Goal: Task Accomplishment & Management: Manage account settings

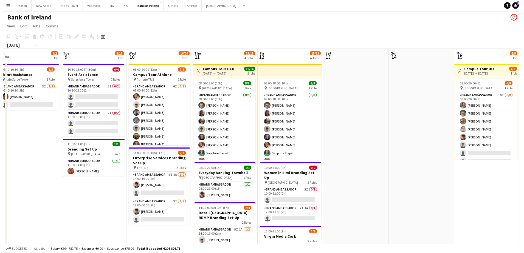
scroll to position [0, 202]
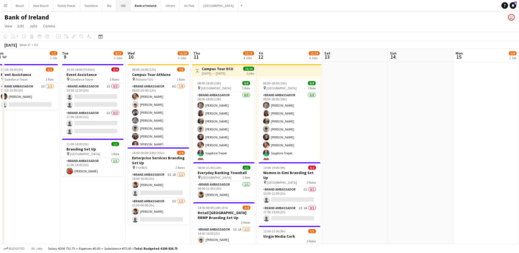
click at [120, 6] on button "NBI Close" at bounding box center [123, 5] width 14 height 11
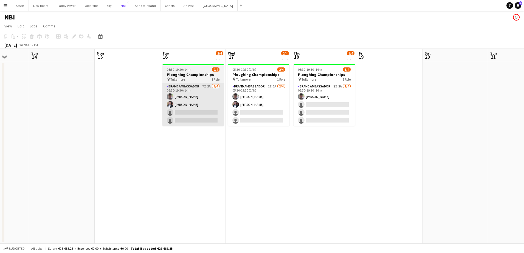
scroll to position [0, 167]
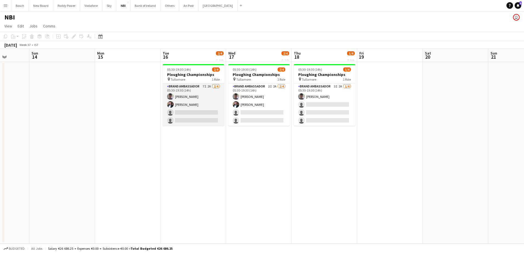
click at [188, 107] on app-card-role "Brand Ambassador 7I 2A [DATE] 05:30-19:30 (14h) [PERSON_NAME] [PERSON_NAME] sin…" at bounding box center [193, 104] width 61 height 43
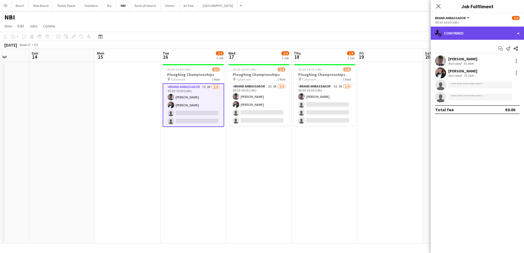
click at [452, 30] on div "single-neutral-actions-check-2 Confirmed" at bounding box center [477, 33] width 93 height 13
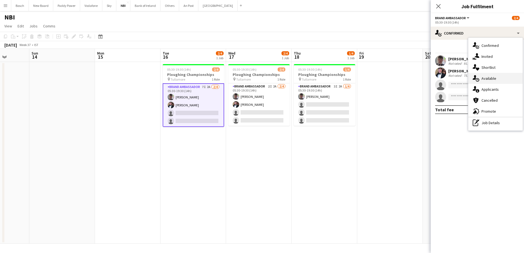
click at [486, 78] on div "single-neutral-actions-upload Available" at bounding box center [495, 78] width 54 height 11
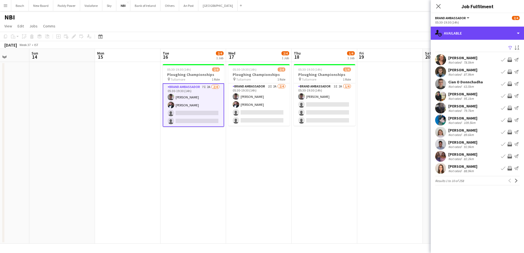
drag, startPoint x: 473, startPoint y: 35, endPoint x: 504, endPoint y: 86, distance: 59.9
click at [473, 35] on div "single-neutral-actions-upload Available" at bounding box center [477, 33] width 93 height 13
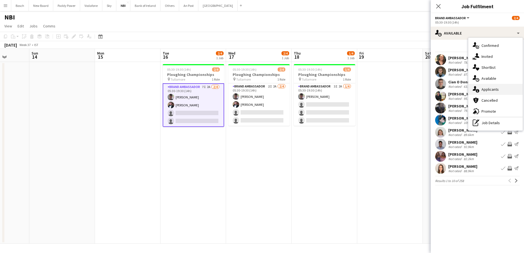
click at [506, 94] on div "single-neutral-actions-information Applicants" at bounding box center [495, 89] width 54 height 11
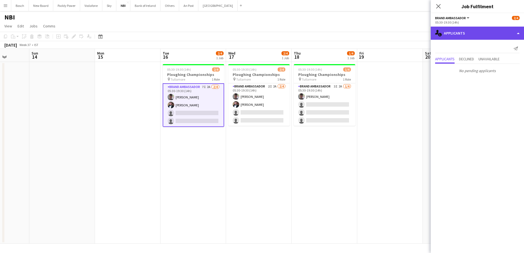
click at [462, 30] on div "single-neutral-actions-information Applicants" at bounding box center [477, 33] width 93 height 13
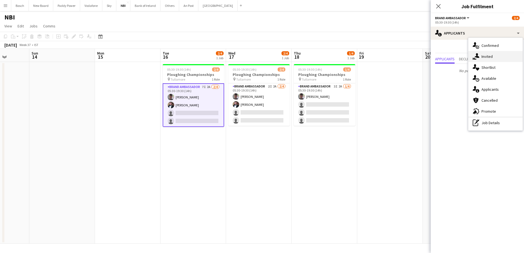
click at [489, 60] on div "single-neutral-actions-share-1 Invited" at bounding box center [495, 56] width 54 height 11
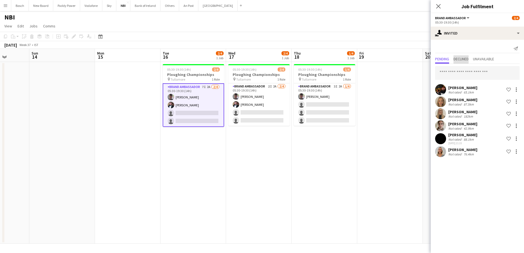
click at [468, 60] on span "Declined" at bounding box center [460, 59] width 15 height 4
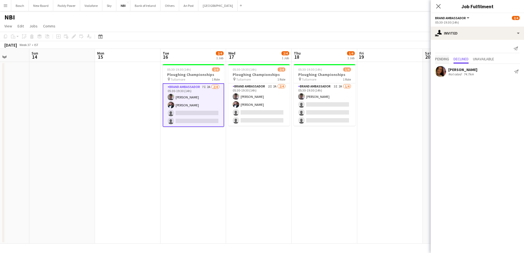
click at [447, 57] on span "Pending" at bounding box center [442, 59] width 14 height 4
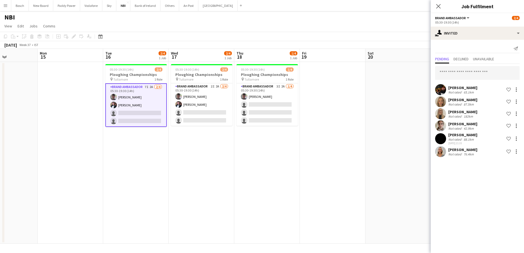
scroll to position [0, 159]
click at [156, 7] on button "Bank of Ireland Close" at bounding box center [145, 5] width 30 height 11
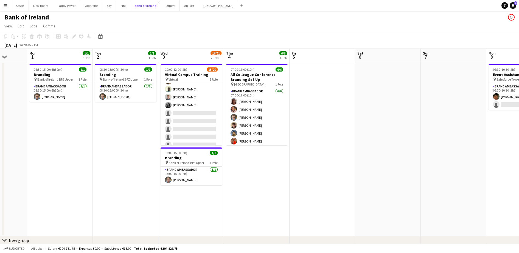
scroll to position [0, 170]
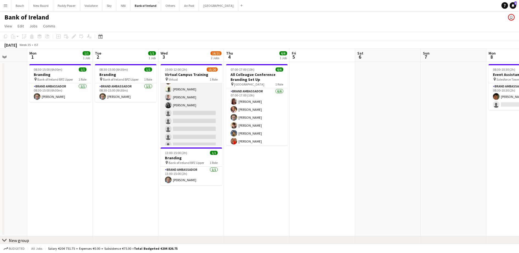
click at [194, 117] on app-card-role "Brand Ambassador 13I 15/20 10:00-12:00 (2h) [PERSON_NAME] [PERSON_NAME] [PERSON…" at bounding box center [190, 66] width 61 height 170
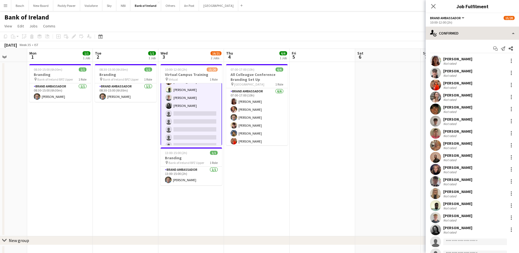
scroll to position [103, 0]
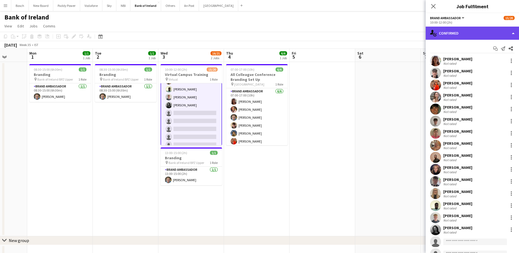
click at [490, 30] on div "single-neutral-actions-check-2 Confirmed" at bounding box center [471, 33] width 93 height 13
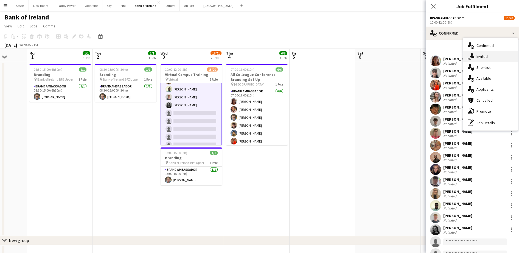
click at [489, 56] on div "single-neutral-actions-share-1 Invited" at bounding box center [490, 56] width 54 height 11
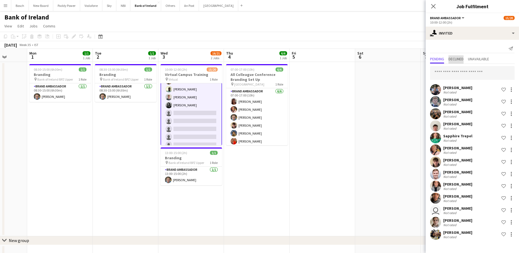
click at [457, 60] on span "Declined" at bounding box center [455, 59] width 15 height 4
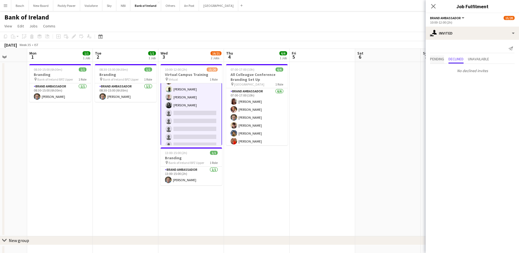
click at [437, 60] on span "Pending" at bounding box center [437, 59] width 14 height 4
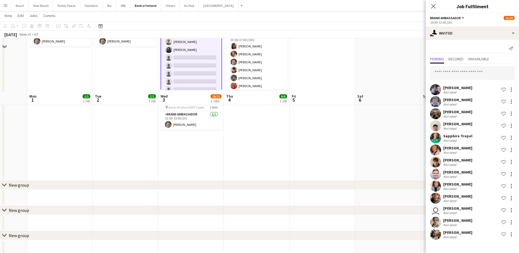
scroll to position [0, 0]
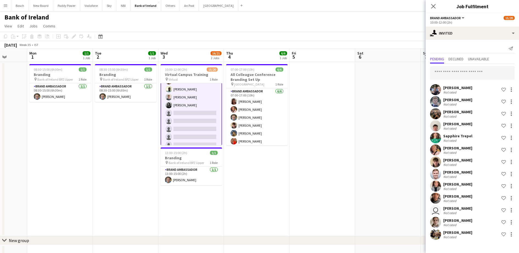
click at [357, 31] on app-page-menu "View Day view expanded Day view collapsed Month view Date picker Jump to [DATE]…" at bounding box center [259, 26] width 519 height 10
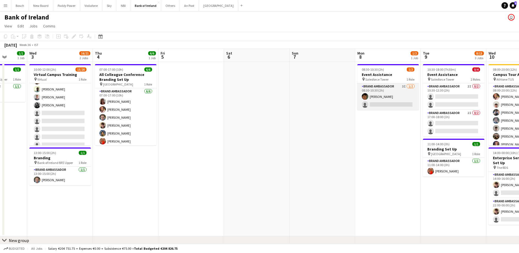
scroll to position [0, 222]
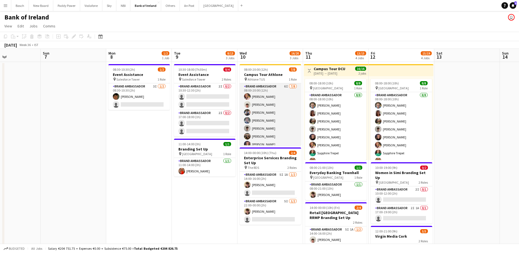
click at [261, 106] on app-card-role "Brand Ambassador 6I [DATE] 08:00-20:00 (12h) [PERSON_NAME] [PERSON_NAME] [PERSO…" at bounding box center [269, 120] width 61 height 74
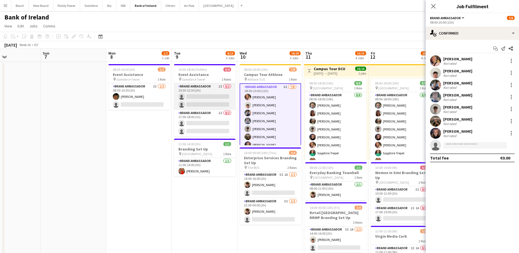
click at [191, 91] on app-card-role "Brand Ambassador 2I 0/2 10:30-12:30 (2h) single-neutral-actions single-neutral-…" at bounding box center [204, 96] width 61 height 27
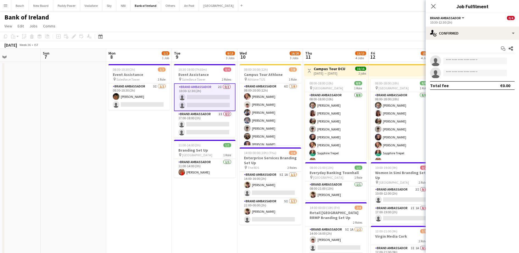
click at [467, 24] on app-options-switcher "Brand Ambassador All roles Brand Ambassador 0/4 10:30-12:30 (2h)" at bounding box center [471, 19] width 93 height 13
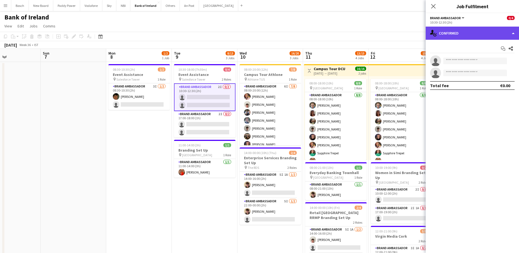
click at [469, 30] on div "single-neutral-actions-check-2 Confirmed" at bounding box center [471, 33] width 93 height 13
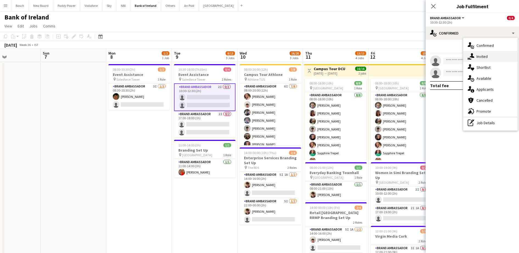
click at [486, 59] on div "single-neutral-actions-share-1 Invited" at bounding box center [490, 56] width 54 height 11
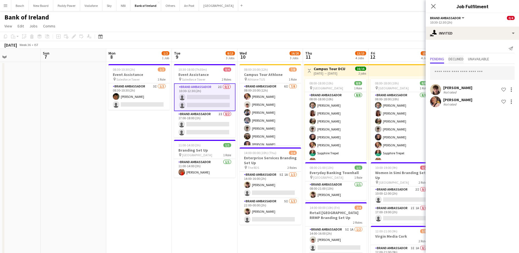
click at [460, 63] on span "Declined" at bounding box center [455, 59] width 15 height 8
click at [442, 64] on div "No declined invites" at bounding box center [471, 70] width 93 height 12
click at [442, 57] on span "Pending" at bounding box center [437, 59] width 14 height 4
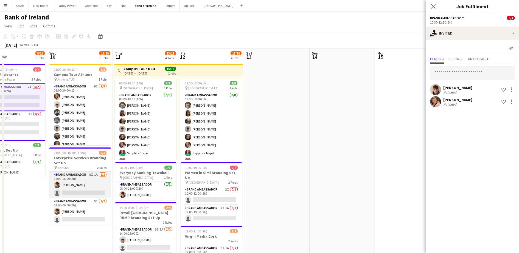
scroll to position [0, 161]
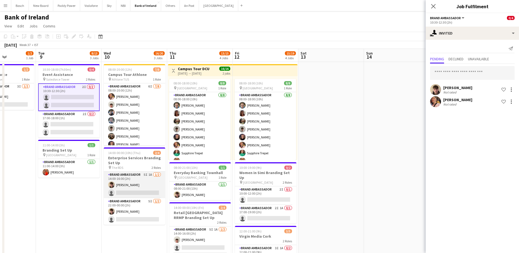
click at [135, 179] on app-card-role "Brand Ambassador 5I 1A [DATE] 14:00-16:00 (2h) [PERSON_NAME] single-neutral-act…" at bounding box center [134, 185] width 61 height 27
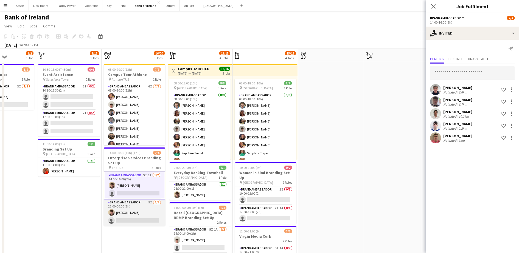
click at [134, 209] on app-card-role "Brand Ambassador 5I [DATE] 22:00-00:00 (2h) [PERSON_NAME] single-neutral-actions" at bounding box center [134, 212] width 61 height 27
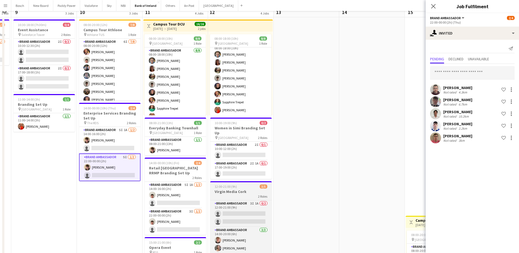
scroll to position [103, 0]
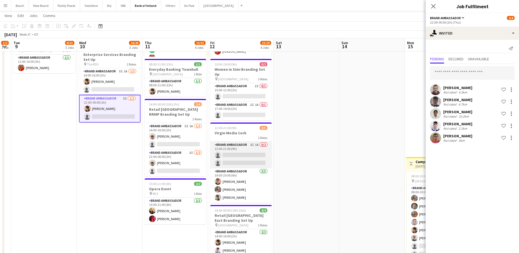
click at [234, 154] on app-card-role "Brand Ambassador 3I 1A 0/2 12:00-21:00 (9h) single-neutral-actions single-neutr…" at bounding box center [240, 155] width 61 height 27
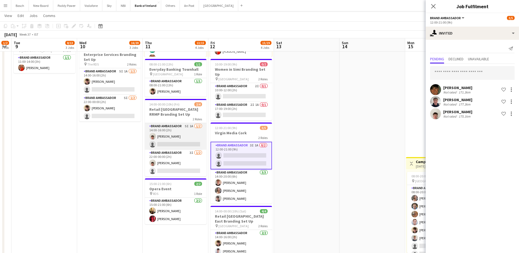
click at [187, 144] on app-card-role "Brand Ambassador 5I 1A [DATE] 14:00-16:00 (2h) [PERSON_NAME] single-neutral-act…" at bounding box center [175, 136] width 61 height 27
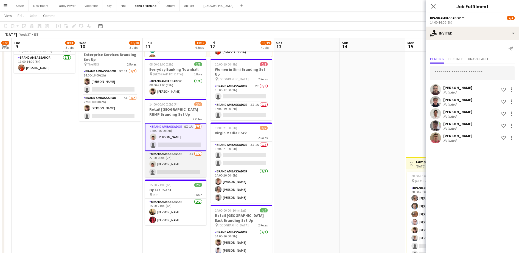
click at [184, 165] on app-card-role "Brand Ambassador 3I [DATE] 22:00-00:00 (2h) [PERSON_NAME] single-neutral-actions" at bounding box center [175, 164] width 61 height 27
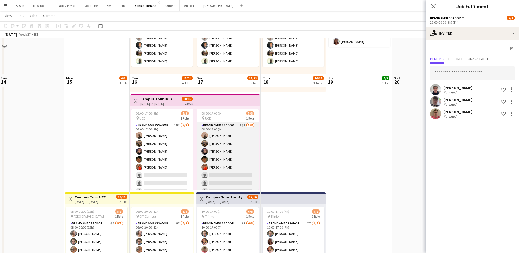
scroll to position [103, 0]
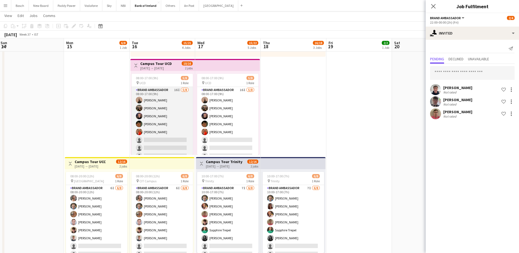
click at [170, 121] on app-card-role "Brand Ambassador 16I [DATE] 08:00-17:00 (9h) [PERSON_NAME] [PERSON_NAME] [PERSO…" at bounding box center [161, 124] width 61 height 74
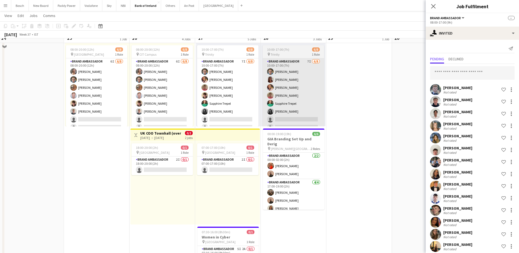
scroll to position [240, 0]
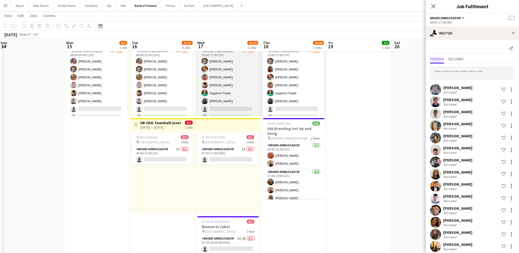
click at [243, 87] on app-card-role "Brand Ambassador 7I [DATE] 10:00-17:00 (7h) [PERSON_NAME] [PERSON_NAME] [PERSON…" at bounding box center [227, 85] width 61 height 74
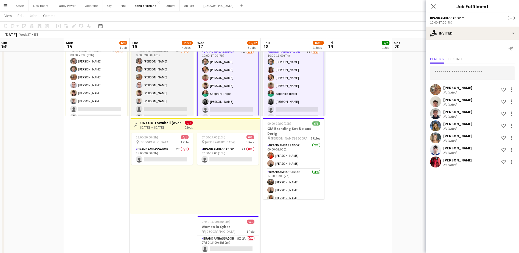
click at [159, 90] on app-card-role "Brand Ambassador 6I [DATE] 08:00-20:00 (12h) [PERSON_NAME] [PERSON_NAME] [PERSO…" at bounding box center [161, 85] width 61 height 74
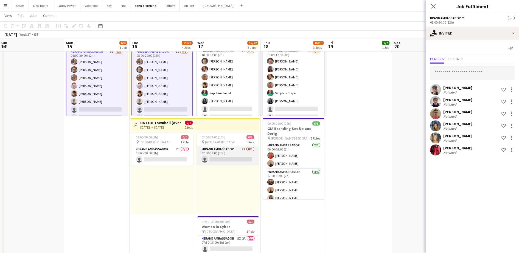
click at [217, 158] on app-card-role "Brand Ambassador 2I 0/1 07:00-17:00 (10h) single-neutral-actions" at bounding box center [227, 155] width 61 height 19
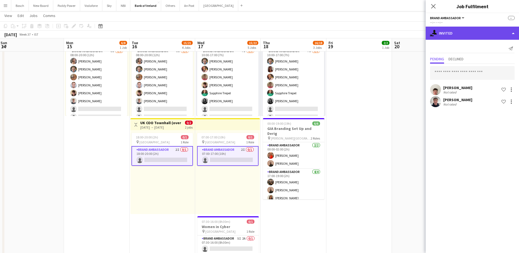
click at [469, 30] on div "single-neutral-actions-share-1 Invited" at bounding box center [471, 33] width 93 height 13
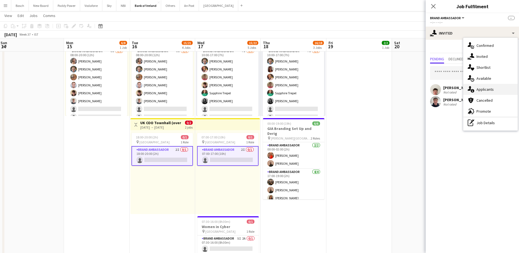
click at [486, 87] on div "single-neutral-actions-information Applicants" at bounding box center [490, 89] width 54 height 11
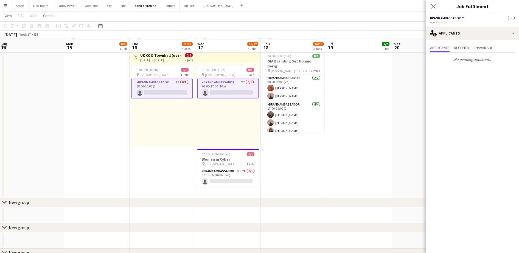
scroll to position [309, 0]
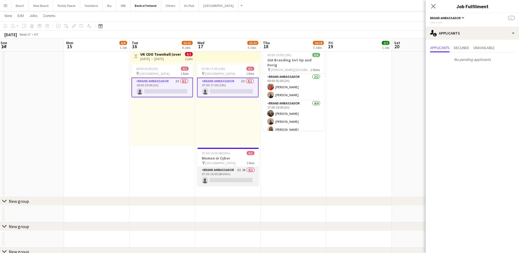
click at [234, 176] on app-card-role "Brand Ambassador 5I 2A 0/1 07:30-16:00 (8h30m) single-neutral-actions" at bounding box center [227, 176] width 61 height 19
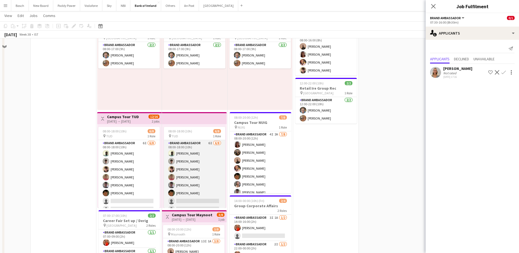
scroll to position [69, 0]
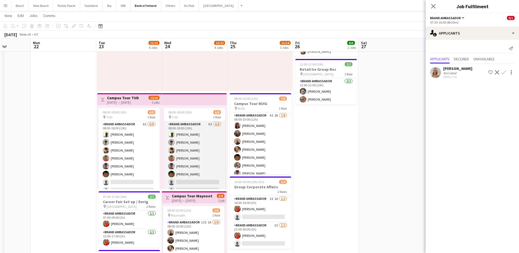
click at [179, 143] on app-card-role "Brand Ambassador 6I [DATE] 08:00-18:00 (10h) [PERSON_NAME] [PERSON_NAME] [PERSO…" at bounding box center [194, 158] width 61 height 74
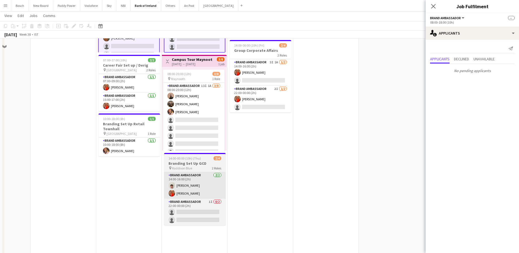
scroll to position [206, 0]
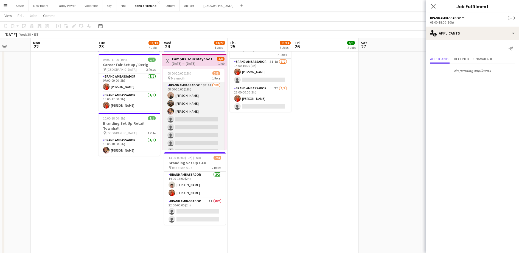
click at [187, 129] on app-card-role "Brand Ambassador 13I 1A [DATE] 08:00-20:00 (12h) [PERSON_NAME] [PERSON_NAME] [P…" at bounding box center [193, 119] width 61 height 74
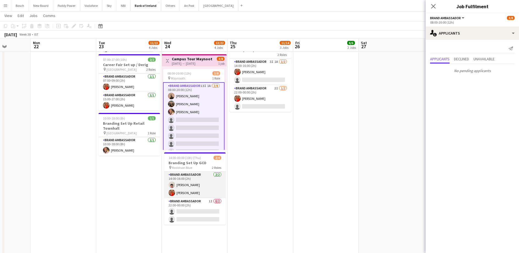
click at [211, 182] on app-card-role "Brand Ambassador [DATE] 14:00-16:00 (2h) [PERSON_NAME] [PERSON_NAME]" at bounding box center [194, 185] width 61 height 27
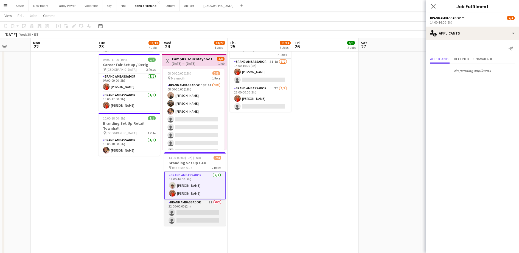
click at [205, 206] on app-card-role "Brand Ambassador 1I 0/2 22:00-00:00 (2h) single-neutral-actions single-neutral-…" at bounding box center [194, 212] width 61 height 27
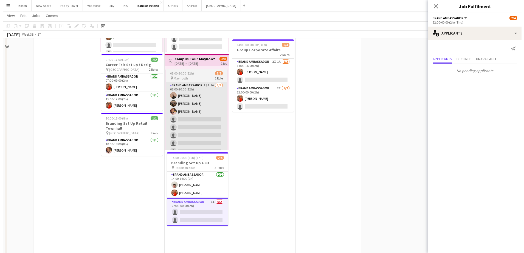
scroll to position [0, 0]
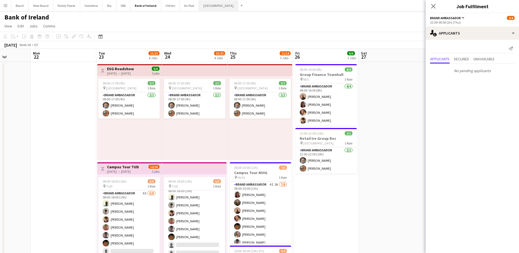
click at [201, 6] on button "[GEOGRAPHIC_DATA] Close" at bounding box center [218, 5] width 39 height 11
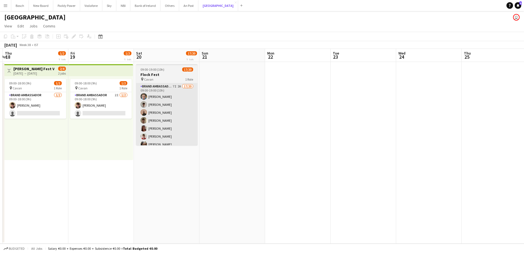
scroll to position [0, 128]
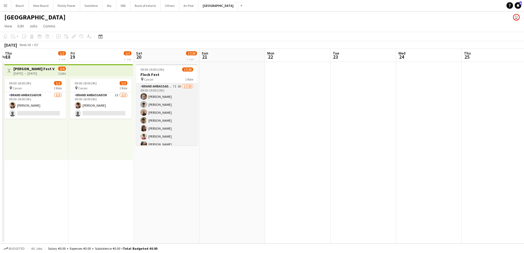
click at [160, 130] on app-card-role "Brand Ambassador 7I 2A 17/20 09:00-19:00 (10h) [PERSON_NAME] [PERSON_NAME] [PER…" at bounding box center [166, 168] width 61 height 170
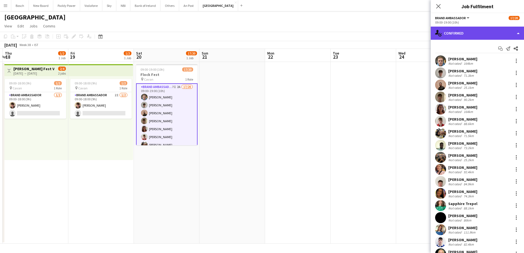
click at [464, 27] on div "single-neutral-actions-check-2 Confirmed" at bounding box center [477, 33] width 93 height 13
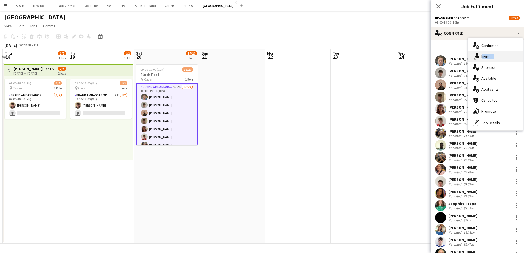
drag, startPoint x: 492, startPoint y: 62, endPoint x: 493, endPoint y: 56, distance: 6.0
click at [493, 56] on div "single-neutral-actions-check-2 Confirmed single-neutral-actions-share-1 Invited…" at bounding box center [495, 84] width 54 height 93
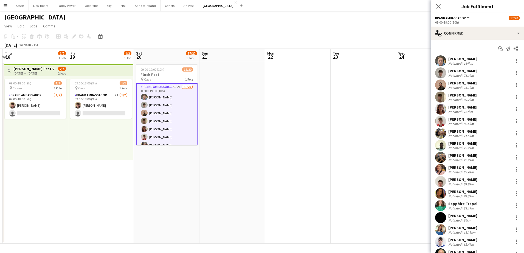
click at [446, 24] on div "09:00-19:00 (10h)" at bounding box center [477, 22] width 84 height 4
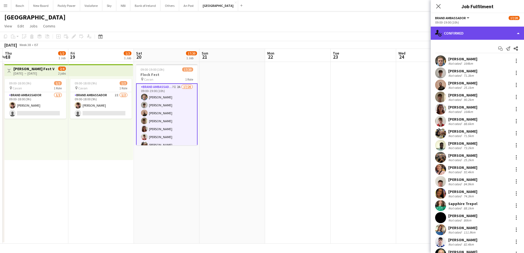
click at [474, 36] on div "single-neutral-actions-check-2 Confirmed" at bounding box center [477, 33] width 93 height 13
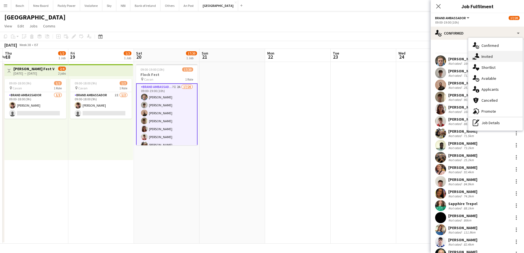
click at [488, 57] on div "single-neutral-actions-share-1 Invited" at bounding box center [495, 56] width 54 height 11
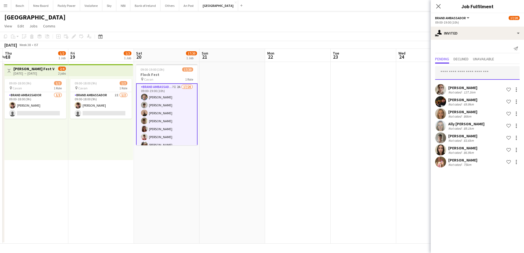
click at [468, 68] on input "text" at bounding box center [477, 73] width 84 height 14
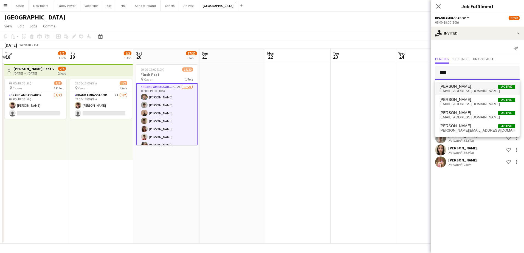
type input "****"
click at [480, 83] on mat-option "[PERSON_NAME] Active [EMAIL_ADDRESS][DOMAIN_NAME]" at bounding box center [477, 88] width 84 height 13
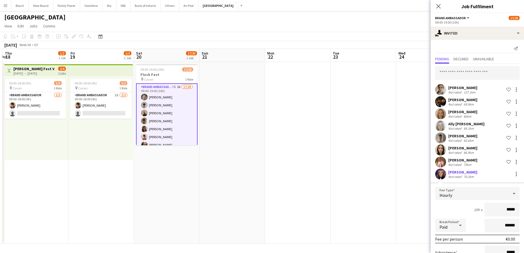
click at [368, 21] on div "[GEOGRAPHIC_DATA] user" at bounding box center [262, 16] width 524 height 10
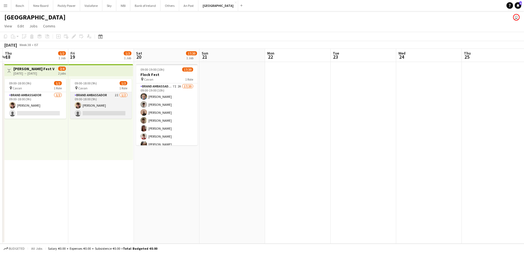
click at [104, 94] on app-card-role "Brand Ambassador 2I [DATE] 09:00-18:00 (9h) [PERSON_NAME] single-neutral-actions" at bounding box center [100, 105] width 61 height 27
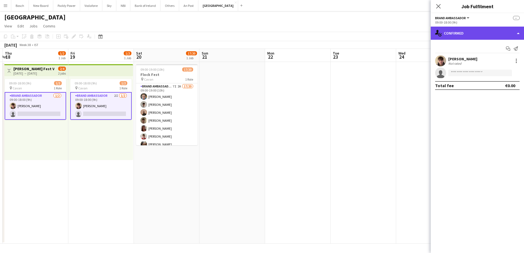
click at [468, 32] on div "single-neutral-actions-check-2 Confirmed" at bounding box center [477, 33] width 93 height 13
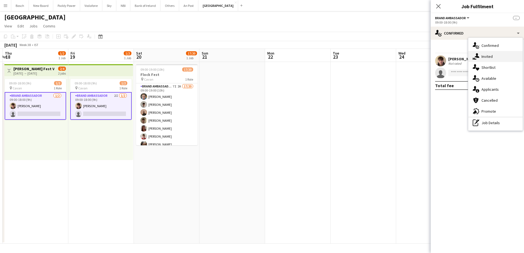
click at [489, 57] on div "single-neutral-actions-share-1 Invited" at bounding box center [495, 56] width 54 height 11
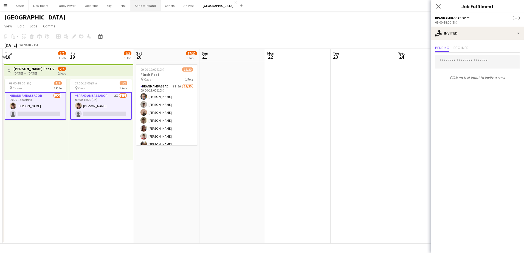
click at [130, 6] on button "Bank of Ireland Close" at bounding box center [145, 5] width 30 height 11
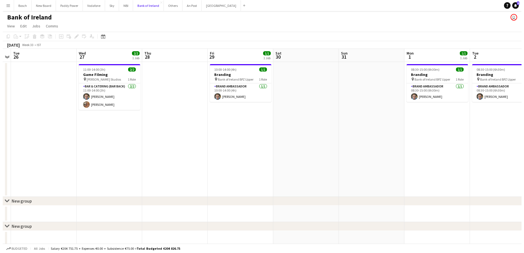
scroll to position [0, 168]
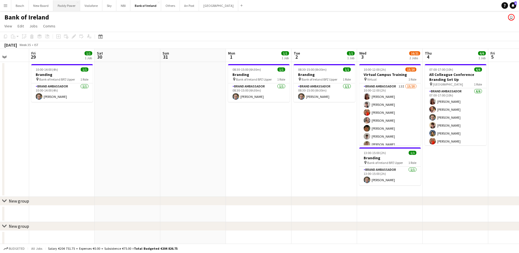
click at [64, 5] on button "Paddy Power Close" at bounding box center [66, 5] width 27 height 11
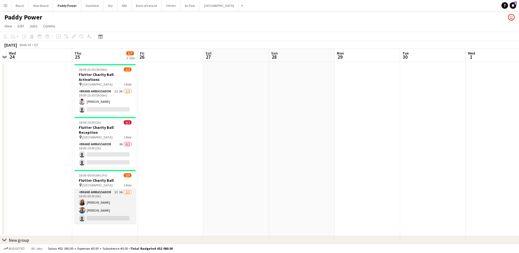
drag, startPoint x: 98, startPoint y: 208, endPoint x: 107, endPoint y: 200, distance: 11.4
click at [98, 207] on app-card-role "Brand Ambassador 3I 3A [DATE] 18:00-00:00 (6h) [PERSON_NAME] [PERSON_NAME] sing…" at bounding box center [104, 206] width 61 height 35
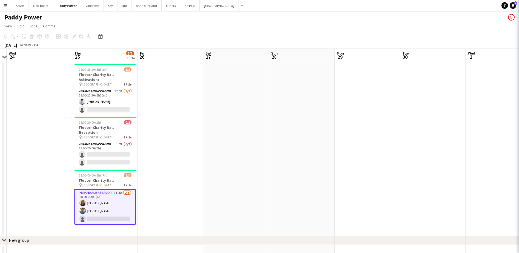
scroll to position [0, 125]
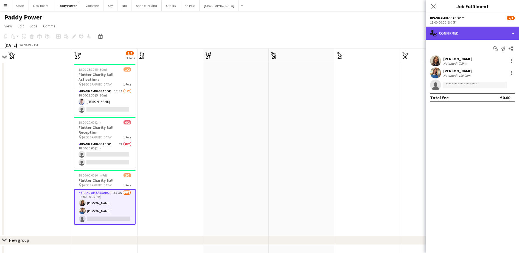
click at [453, 32] on div "single-neutral-actions-check-2 Confirmed" at bounding box center [471, 33] width 93 height 13
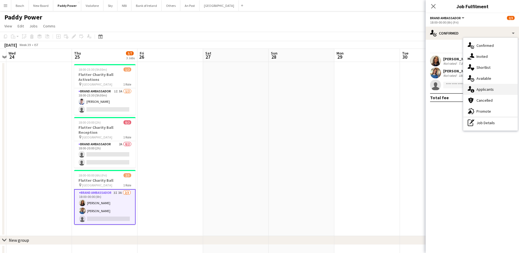
click at [494, 90] on div "single-neutral-actions-information Applicants" at bounding box center [490, 89] width 54 height 11
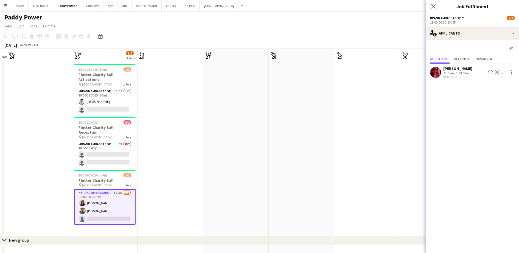
click at [496, 72] on app-icon "Decline" at bounding box center [497, 72] width 4 height 4
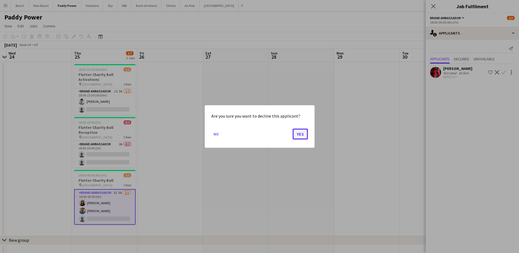
click at [303, 134] on button "Yes" at bounding box center [299, 134] width 15 height 11
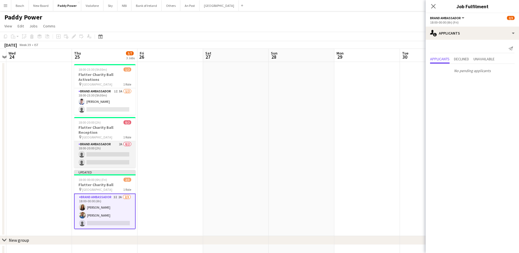
click at [80, 147] on app-card-role "Brand Ambassador 2A 0/2 18:00-20:00 (2h) single-neutral-actions single-neutral-…" at bounding box center [104, 154] width 61 height 27
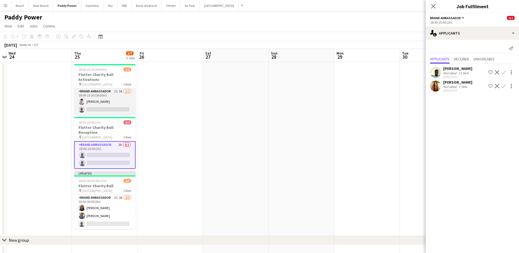
click at [95, 95] on app-card-role "Brand Ambassador 1I 3A [DATE] 18:00-23:30 (5h30m) [DEMOGRAPHIC_DATA][PERSON_NAM…" at bounding box center [104, 101] width 61 height 27
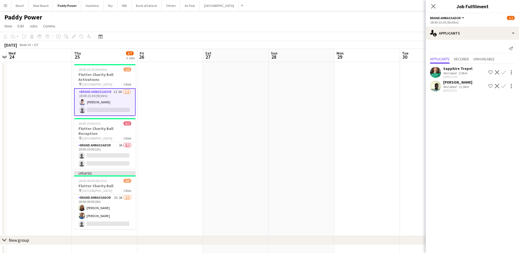
click at [272, 54] on span "28" at bounding box center [273, 57] width 7 height 6
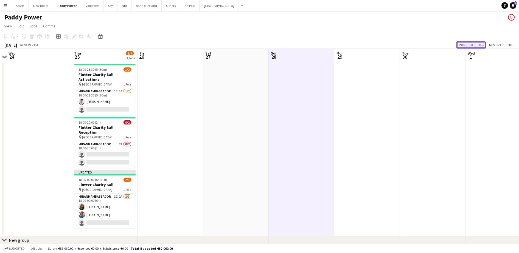
click at [474, 43] on button "Publish 1 job" at bounding box center [470, 44] width 29 height 7
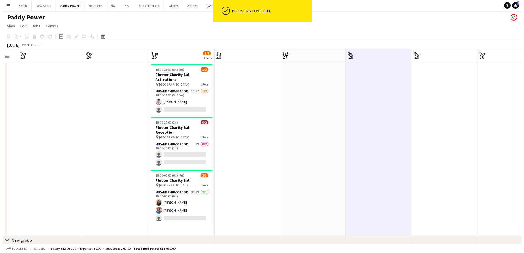
scroll to position [0, 115]
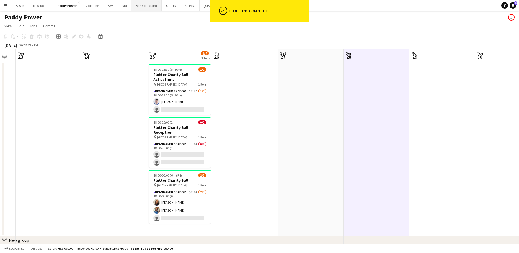
click at [146, 9] on button "Bank of Ireland Close" at bounding box center [146, 5] width 30 height 11
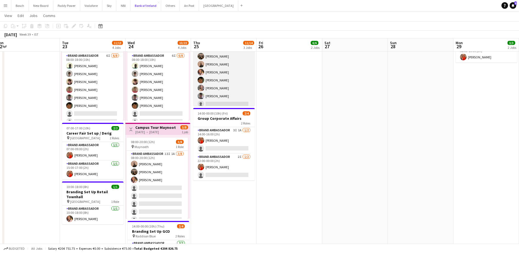
scroll to position [12, 0]
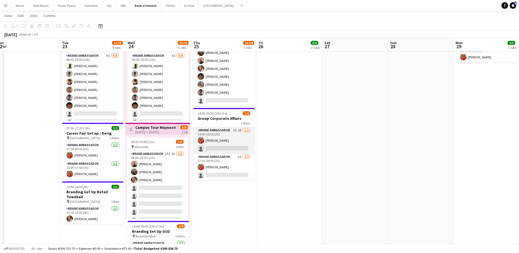
click at [219, 145] on app-card-role "Brand Ambassador 3I 1A [DATE] 14:00-16:00 (2h) [PERSON_NAME] single-neutral-act…" at bounding box center [223, 140] width 61 height 27
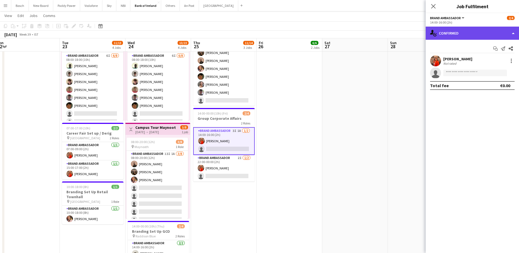
click at [453, 31] on div "single-neutral-actions-check-2 Confirmed" at bounding box center [471, 33] width 93 height 13
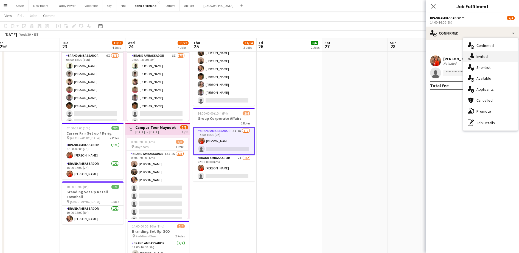
click at [473, 57] on icon at bounding box center [471, 55] width 5 height 5
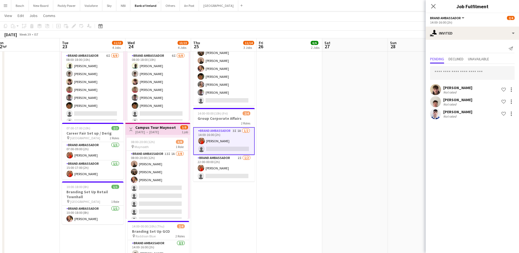
click at [463, 64] on div "[PERSON_NAME] Not rated Shortlist crew [PERSON_NAME] Not rated Shortlist crew […" at bounding box center [471, 92] width 93 height 57
click at [457, 76] on input "text" at bounding box center [472, 73] width 84 height 14
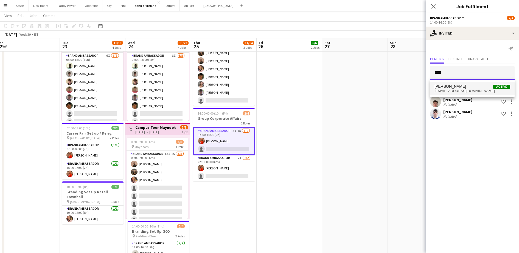
type input "****"
click at [486, 86] on span "[PERSON_NAME] Active" at bounding box center [472, 86] width 76 height 5
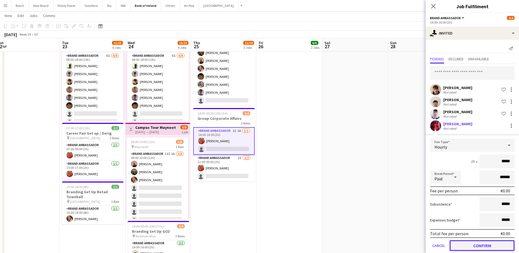
click at [483, 247] on button "Confirm" at bounding box center [481, 245] width 65 height 11
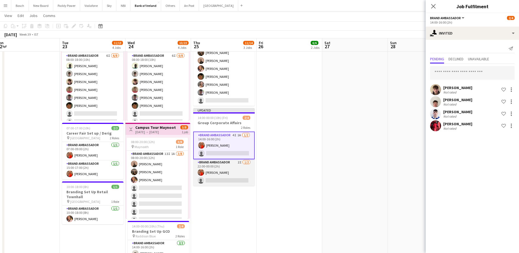
click at [232, 176] on app-card-role "Brand Ambassador 2I [DATE] 22:00-00:00 (2h) [PERSON_NAME] single-neutral-actions" at bounding box center [223, 172] width 61 height 27
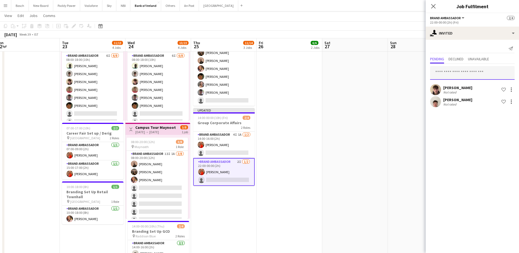
click at [460, 72] on input "text" at bounding box center [472, 73] width 84 height 14
type input "****"
click at [474, 90] on span "[EMAIL_ADDRESS][DOMAIN_NAME]" at bounding box center [472, 91] width 76 height 4
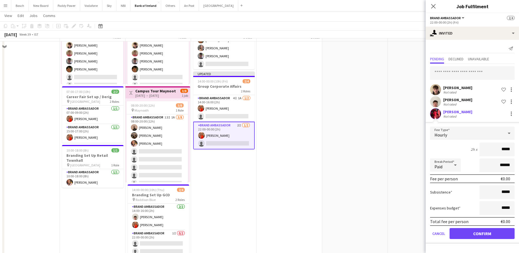
scroll to position [206, 0]
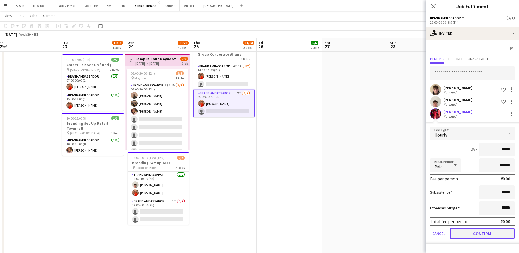
click at [486, 233] on button "Confirm" at bounding box center [481, 233] width 65 height 11
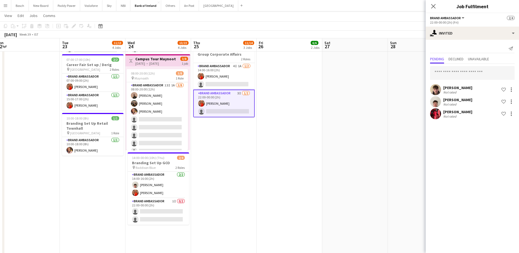
click at [402, 39] on app-board-header-date "Sun 28" at bounding box center [421, 44] width 66 height 13
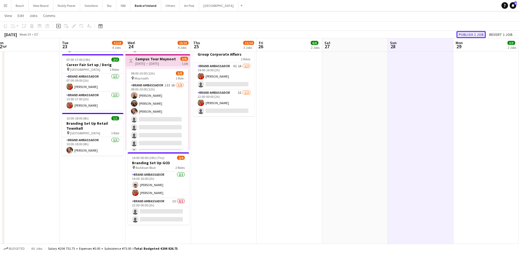
click at [468, 35] on button "Publish 1 job" at bounding box center [470, 34] width 29 height 7
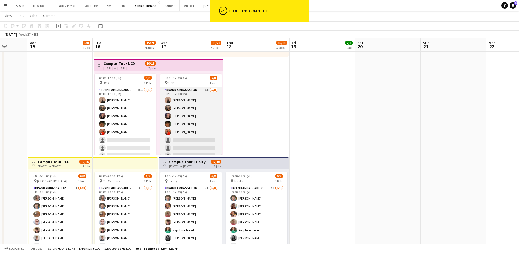
scroll to position [6, 0]
click at [177, 124] on app-card-role "Brand Ambassador 16I [DATE] 08:00-17:00 (9h) [PERSON_NAME] [PERSON_NAME] [PERSO…" at bounding box center [190, 118] width 61 height 74
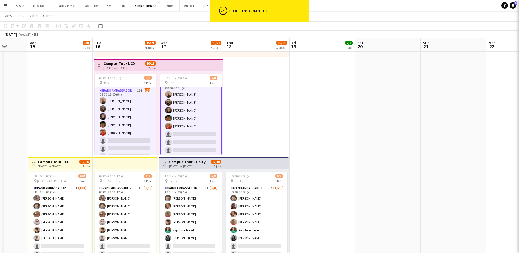
scroll to position [7, 0]
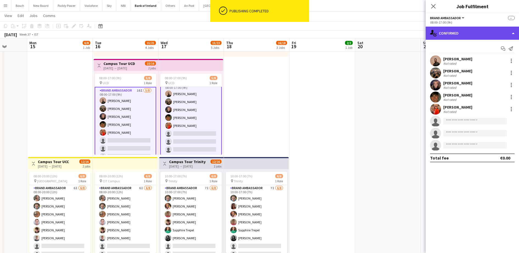
click at [458, 34] on div "single-neutral-actions-check-2 Confirmed" at bounding box center [471, 33] width 93 height 13
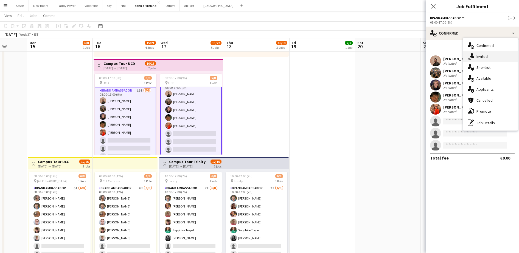
click at [486, 55] on div "single-neutral-actions-share-1 Invited" at bounding box center [490, 56] width 54 height 11
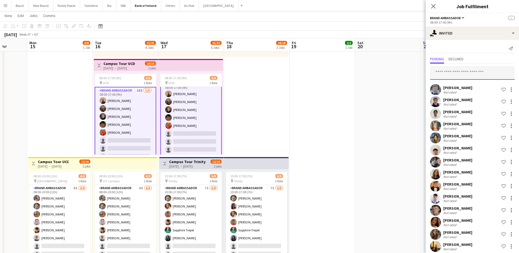
click at [466, 73] on input "text" at bounding box center [472, 73] width 84 height 14
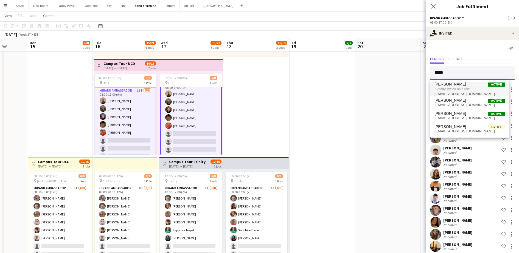
type input "*****"
click at [466, 91] on span "Already invited on a role." at bounding box center [469, 89] width 71 height 5
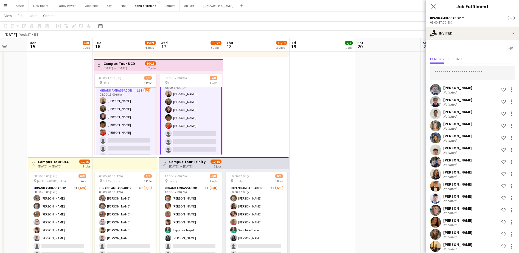
click at [391, 18] on app-page-menu "View Day view expanded Day view collapsed Month view Date picker Jump to [DATE]…" at bounding box center [259, 16] width 519 height 10
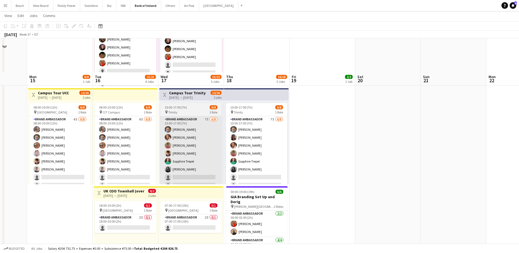
scroll to position [206, 0]
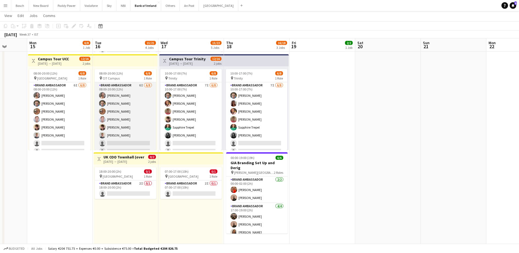
click at [132, 123] on app-card-role "Brand Ambassador 6I [DATE] 08:00-20:00 (12h) [PERSON_NAME] [PERSON_NAME] [PERSO…" at bounding box center [125, 119] width 61 height 74
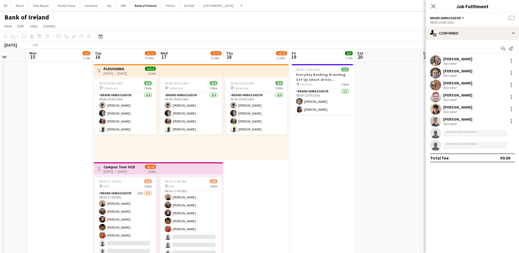
scroll to position [0, 164]
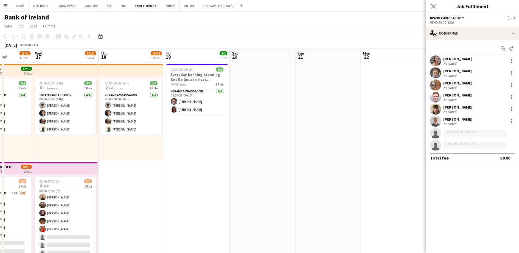
drag, startPoint x: 382, startPoint y: 142, endPoint x: 257, endPoint y: 142, distance: 125.4
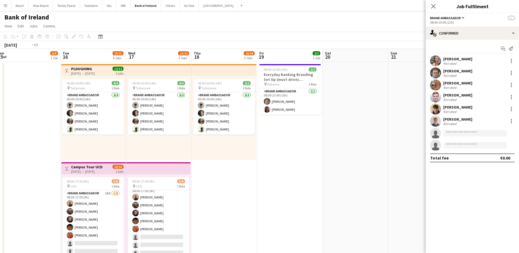
scroll to position [0, 129]
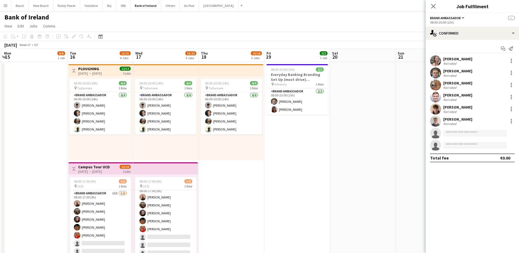
drag, startPoint x: 257, startPoint y: 142, endPoint x: 357, endPoint y: 145, distance: 100.2
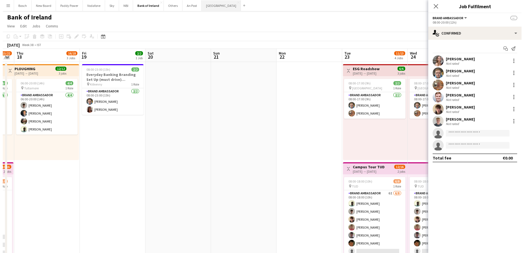
scroll to position [0, 185]
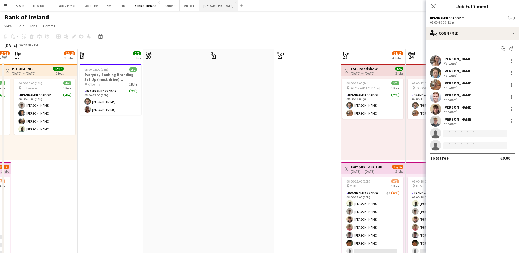
click at [209, 4] on button "[GEOGRAPHIC_DATA] Close" at bounding box center [218, 5] width 39 height 11
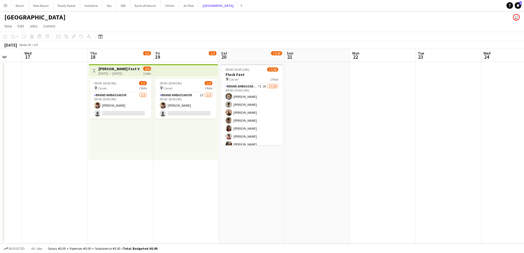
scroll to position [0, 179]
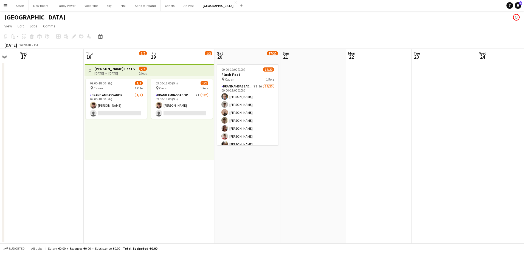
click at [267, 125] on app-card-role "Brand Ambassador 7I 2A 17/20 09:00-19:00 (10h) [PERSON_NAME] [PERSON_NAME] [PER…" at bounding box center [247, 168] width 61 height 170
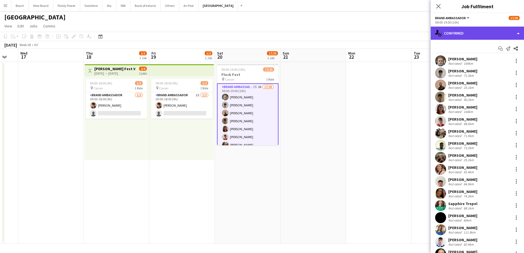
click at [490, 29] on div "single-neutral-actions-check-2 Confirmed" at bounding box center [477, 33] width 93 height 13
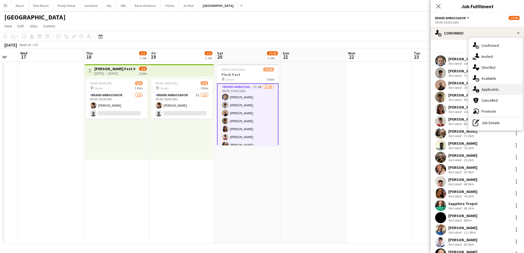
click at [491, 91] on div "single-neutral-actions-information Applicants" at bounding box center [495, 89] width 54 height 11
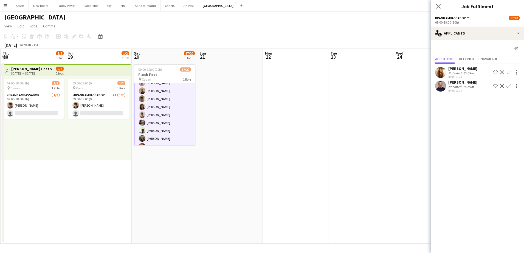
scroll to position [0, 0]
click at [264, 40] on app-toolbar "Copy Paste Paste Ctrl+V Paste with crew Ctrl+Shift+V Paste linked Job [GEOGRAPH…" at bounding box center [262, 36] width 524 height 9
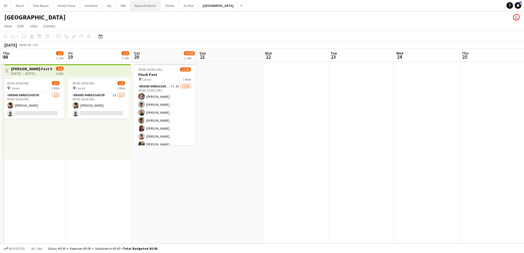
click at [149, 9] on button "Bank of Ireland Close" at bounding box center [145, 5] width 30 height 11
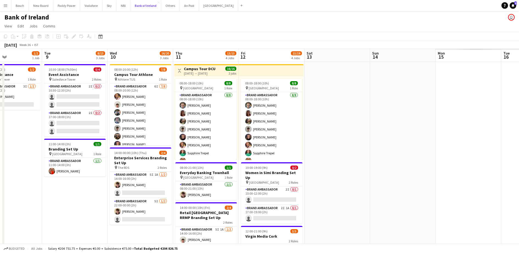
scroll to position [0, 155]
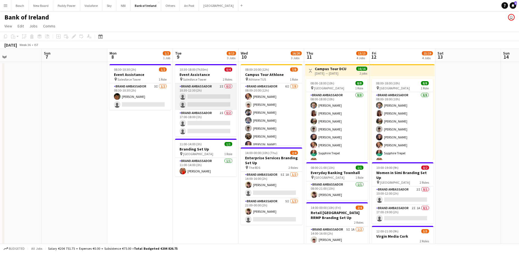
click at [190, 95] on app-card-role "Brand Ambassador 2I 0/2 10:30-12:30 (2h) single-neutral-actions single-neutral-…" at bounding box center [205, 96] width 61 height 27
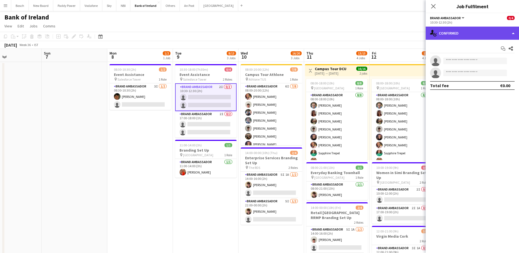
click at [466, 32] on div "single-neutral-actions-check-2 Confirmed" at bounding box center [471, 33] width 93 height 13
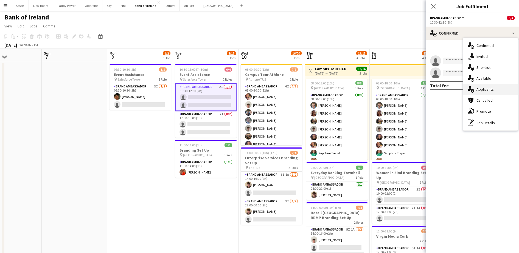
click at [487, 88] on div "single-neutral-actions-information Applicants" at bounding box center [490, 89] width 54 height 11
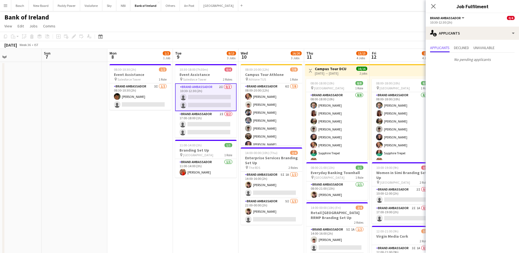
click at [205, 109] on app-card-role "Brand Ambassador 2I 0/2 10:30-12:30 (2h) single-neutral-actions single-neutral-…" at bounding box center [205, 97] width 61 height 28
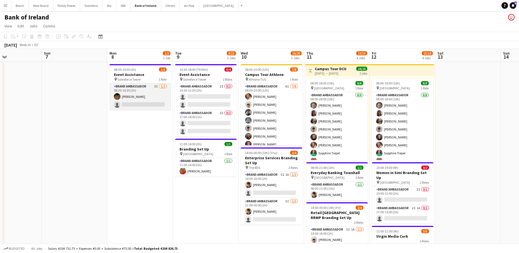
click at [131, 104] on app-card-role "Brand Ambassador 3I [DATE] 08:30-10:30 (2h) [PERSON_NAME] single-neutral-actions" at bounding box center [139, 96] width 61 height 27
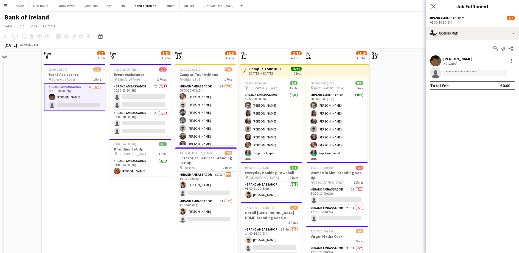
scroll to position [0, 181]
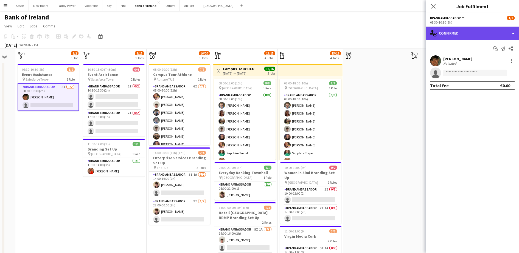
click at [483, 34] on div "single-neutral-actions-check-2 Confirmed" at bounding box center [471, 33] width 93 height 13
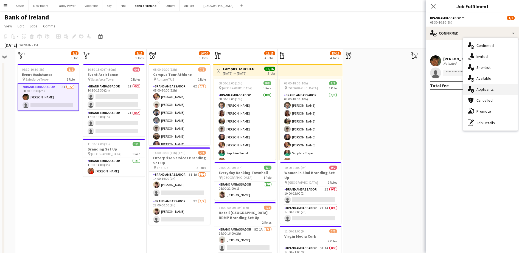
click at [497, 87] on div "single-neutral-actions-information Applicants" at bounding box center [490, 89] width 54 height 11
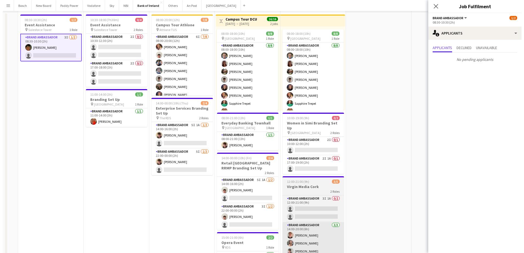
scroll to position [0, 0]
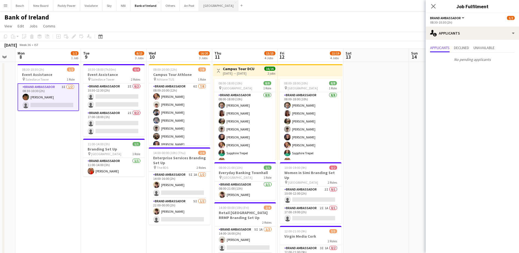
click at [202, 10] on button "[GEOGRAPHIC_DATA] Close" at bounding box center [218, 5] width 39 height 11
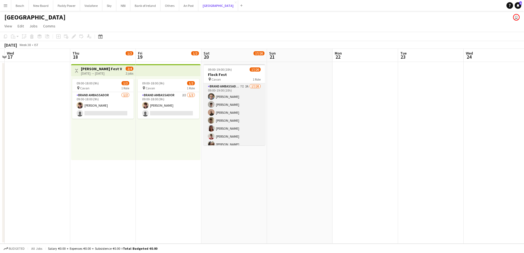
scroll to position [0, 192]
click at [238, 109] on app-card-role "Brand Ambassador 7I 2A 17/20 09:00-19:00 (10h) [PERSON_NAME] [PERSON_NAME] [PER…" at bounding box center [233, 168] width 61 height 170
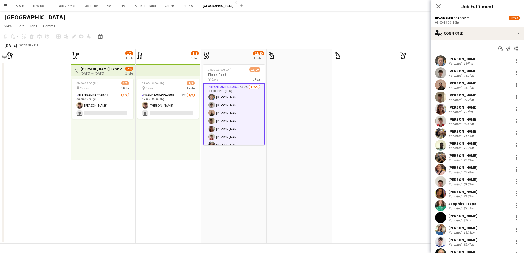
click at [460, 18] on span "Brand Ambassador" at bounding box center [450, 18] width 31 height 4
click at [485, 30] on div "single-neutral-actions-check-2 Confirmed" at bounding box center [477, 33] width 93 height 13
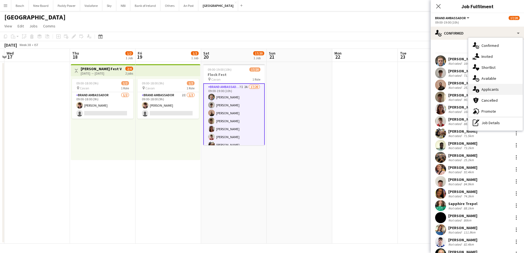
click at [495, 89] on div "single-neutral-actions-information Applicants" at bounding box center [495, 89] width 54 height 11
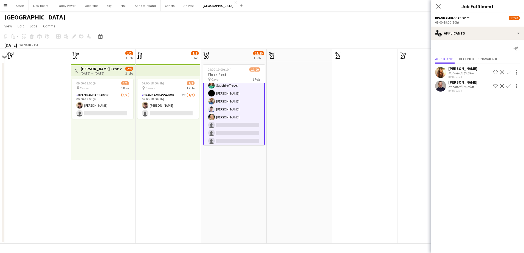
scroll to position [109, 0]
click at [148, 7] on button "Bank of Ireland Close" at bounding box center [145, 5] width 30 height 11
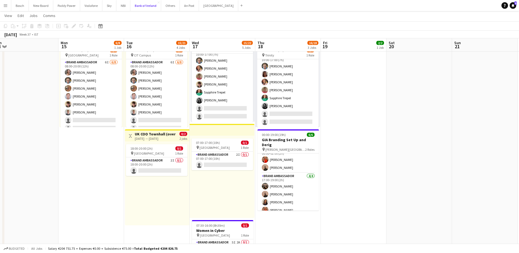
scroll to position [240, 0]
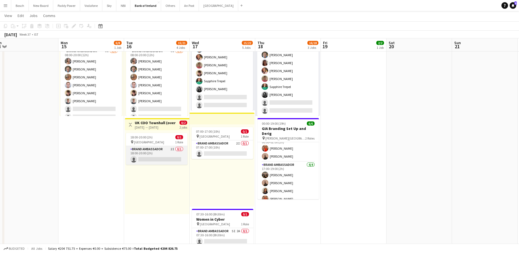
click at [157, 156] on app-card-role "Brand Ambassador 2I 0/1 18:00-20:00 (2h) single-neutral-actions" at bounding box center [156, 155] width 61 height 19
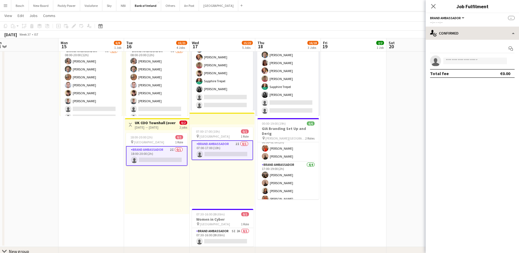
click at [486, 26] on div "Brand Ambassador All roles Brand Ambassador -- --:-- - --:-- single-neutral-act…" at bounding box center [471, 133] width 93 height 240
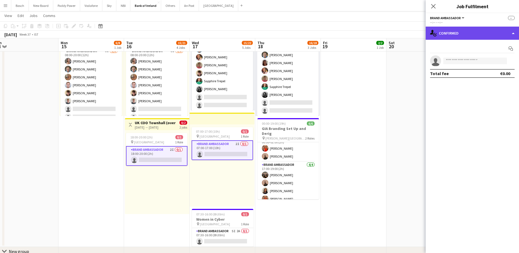
click at [489, 33] on div "single-neutral-actions-check-2 Confirmed" at bounding box center [471, 33] width 93 height 13
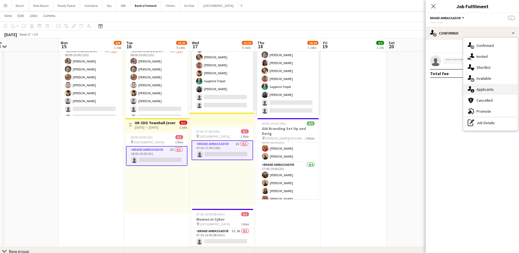
click at [494, 89] on div "single-neutral-actions-information Applicants" at bounding box center [490, 89] width 54 height 11
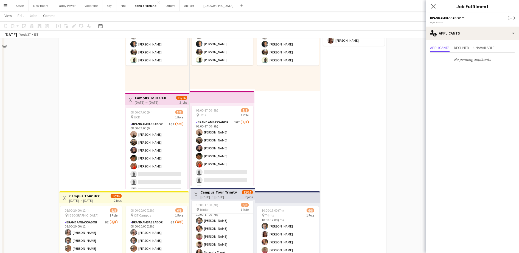
scroll to position [0, 0]
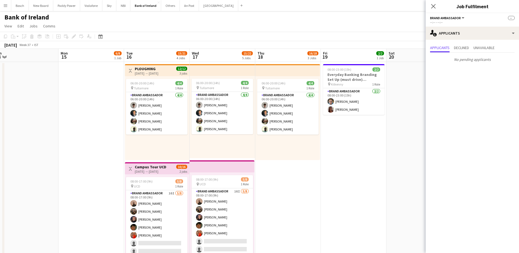
drag, startPoint x: 35, startPoint y: 126, endPoint x: 384, endPoint y: 139, distance: 349.2
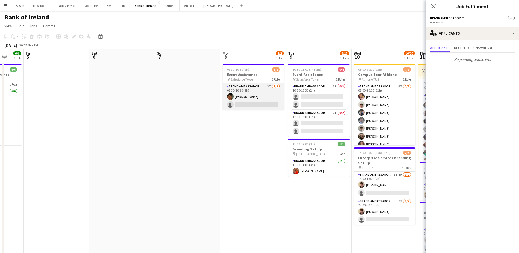
click at [263, 95] on app-card-role "Brand Ambassador 3I [DATE] 08:30-10:30 (2h) [PERSON_NAME] single-neutral-actions" at bounding box center [252, 96] width 61 height 27
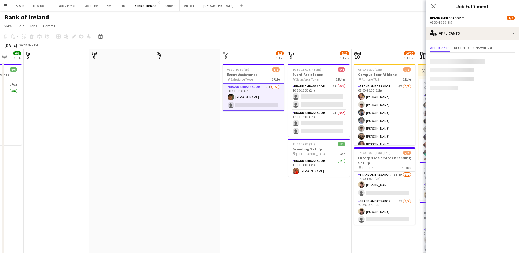
scroll to position [0, 173]
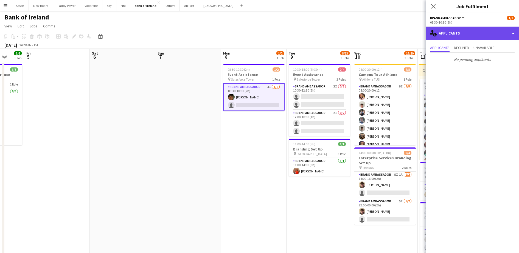
click at [510, 32] on div "single-neutral-actions-information Applicants" at bounding box center [471, 33] width 93 height 13
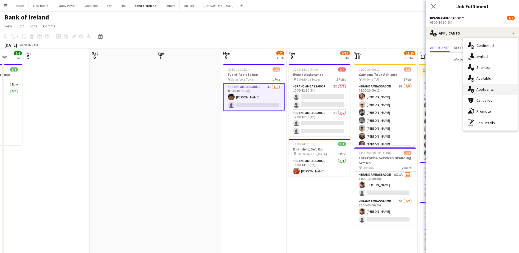
click at [497, 85] on div "single-neutral-actions-information Applicants" at bounding box center [490, 89] width 54 height 11
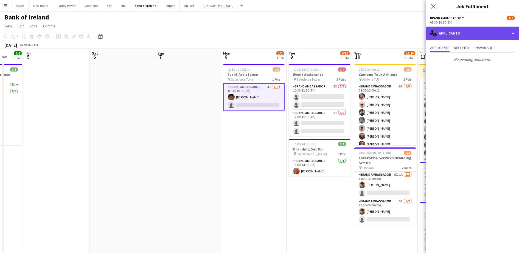
click at [473, 31] on div "single-neutral-actions-information Applicants" at bounding box center [471, 33] width 93 height 13
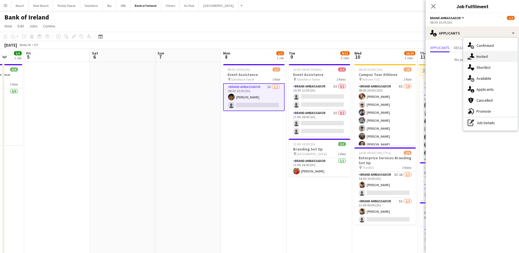
click at [485, 56] on div "single-neutral-actions-share-1 Invited" at bounding box center [490, 56] width 54 height 11
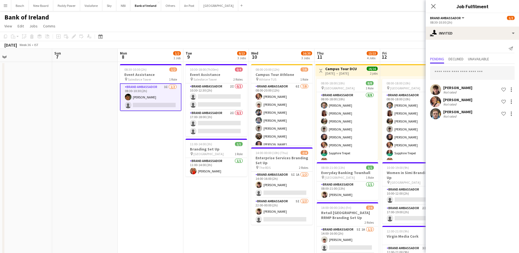
scroll to position [0, 213]
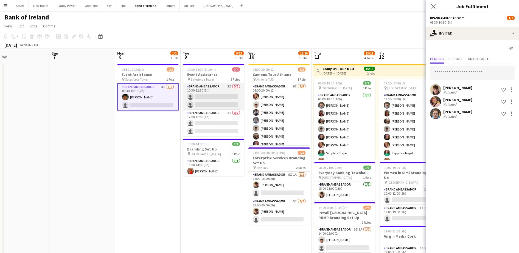
click at [220, 98] on app-card-role "Brand Ambassador 2I 0/2 10:30-12:30 (2h) single-neutral-actions single-neutral-…" at bounding box center [213, 96] width 61 height 27
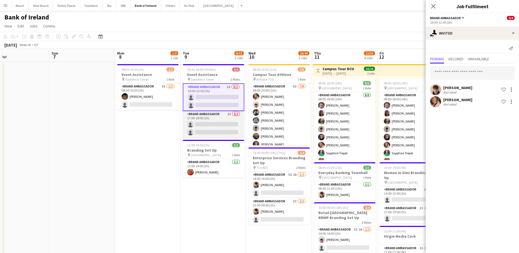
click at [221, 126] on app-card-role "Brand Ambassador 2I 0/2 17:00-18:00 (1h) single-neutral-actions single-neutral-…" at bounding box center [213, 124] width 61 height 27
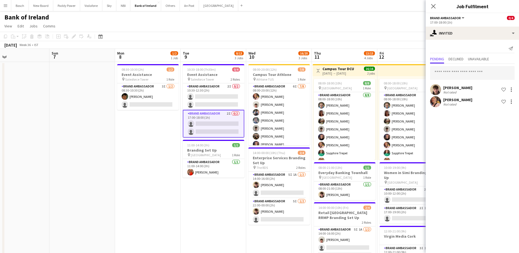
scroll to position [0, 169]
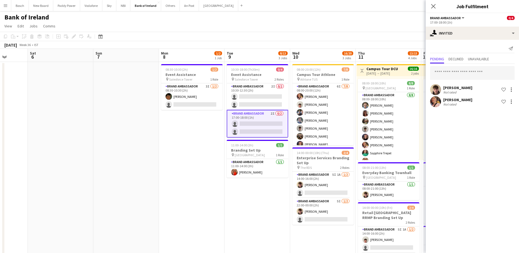
drag, startPoint x: 200, startPoint y: 195, endPoint x: 113, endPoint y: 186, distance: 87.4
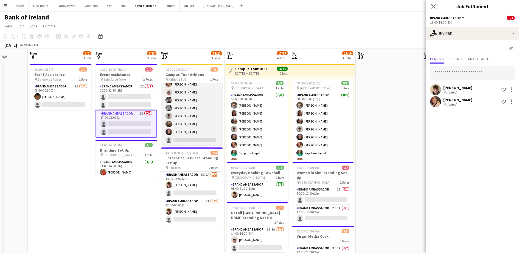
scroll to position [0, 0]
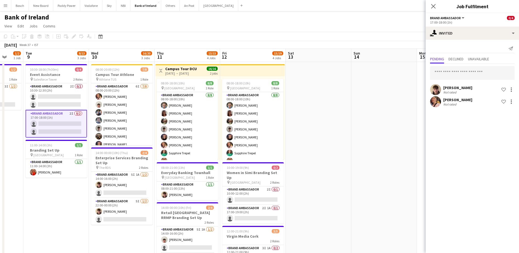
drag, startPoint x: 204, startPoint y: 238, endPoint x: 69, endPoint y: 196, distance: 141.3
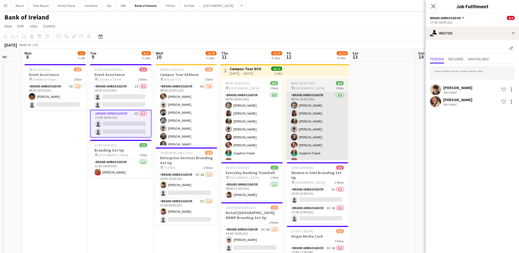
scroll to position [0, 131]
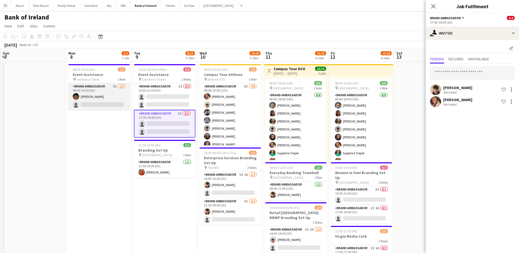
click at [107, 98] on app-card-role "Brand Ambassador 3I [DATE] 08:30-10:30 (2h) [PERSON_NAME] single-neutral-actions" at bounding box center [98, 96] width 61 height 27
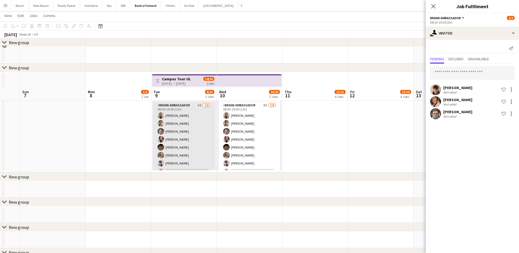
scroll to position [549, 0]
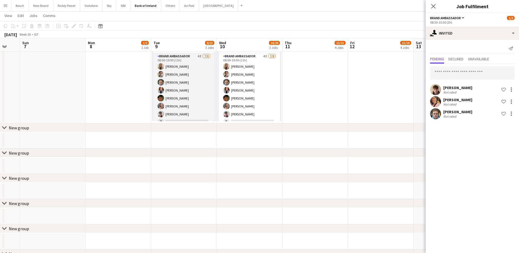
click at [177, 81] on app-card-role "Brand Ambassador 4I [DATE] 08:00-19:00 (11h) [PERSON_NAME] [PERSON_NAME] [PERSO…" at bounding box center [183, 90] width 61 height 74
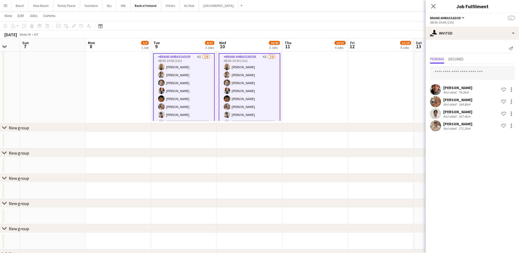
click at [456, 88] on div "[PERSON_NAME]" at bounding box center [457, 87] width 29 height 5
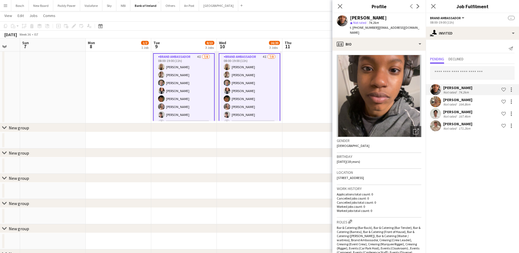
scroll to position [0, 0]
drag, startPoint x: 413, startPoint y: 28, endPoint x: 376, endPoint y: 28, distance: 37.0
click at [376, 28] on div "[PERSON_NAME] star Not rated 74.2km t. [PHONE_NUMBER] | [EMAIL_ADDRESS][DOMAIN_…" at bounding box center [378, 25] width 93 height 24
drag, startPoint x: 376, startPoint y: 28, endPoint x: 411, endPoint y: 25, distance: 34.7
click at [411, 25] on div "t. [PHONE_NUMBER] | [EMAIL_ADDRESS][DOMAIN_NAME]" at bounding box center [385, 30] width 71 height 10
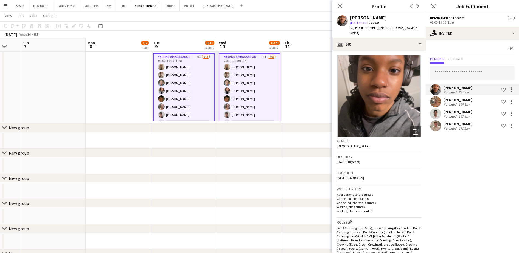
drag, startPoint x: 411, startPoint y: 25, endPoint x: 403, endPoint y: 27, distance: 7.9
click at [403, 27] on span "| [EMAIL_ADDRESS][DOMAIN_NAME]" at bounding box center [384, 30] width 69 height 9
drag, startPoint x: 411, startPoint y: 27, endPoint x: 376, endPoint y: 27, distance: 35.9
click at [376, 27] on div "[PERSON_NAME] star Not rated 74.2km t. [PHONE_NUMBER] | [EMAIL_ADDRESS][DOMAIN_…" at bounding box center [378, 25] width 93 height 24
drag, startPoint x: 376, startPoint y: 27, endPoint x: 403, endPoint y: 24, distance: 27.6
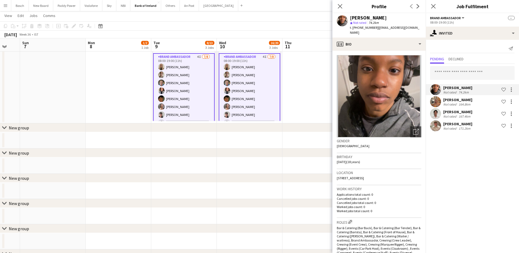
click at [403, 24] on div "star Not rated 74.2km" at bounding box center [385, 22] width 71 height 5
drag, startPoint x: 412, startPoint y: 27, endPoint x: 376, endPoint y: 27, distance: 35.9
click at [376, 27] on div "[PERSON_NAME] star Not rated 74.2km t. [PHONE_NUMBER] | [EMAIL_ADDRESS][DOMAIN_…" at bounding box center [378, 25] width 93 height 24
copy span "[EMAIL_ADDRESS][DOMAIN_NAME]"
click at [187, 79] on app-card-role "Brand Ambassador 4I [DATE] 08:00-19:00 (11h) [PERSON_NAME] [PERSON_NAME] [PERSO…" at bounding box center [183, 90] width 61 height 75
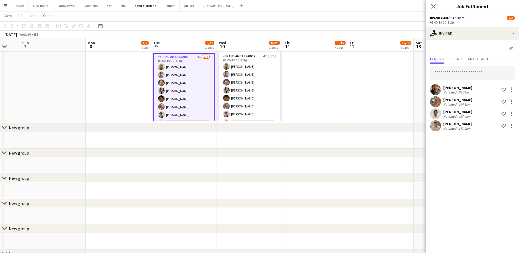
click at [187, 79] on app-card-role "Brand Ambassador 4I [DATE] 08:00-19:00 (11h) [PERSON_NAME] [PERSON_NAME] [PERSO…" at bounding box center [183, 90] width 61 height 75
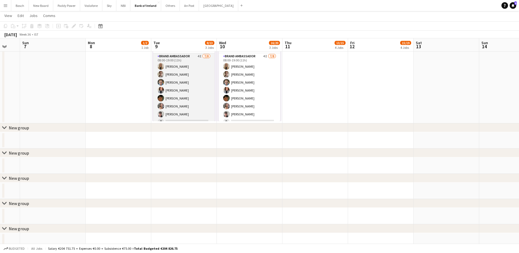
click at [187, 79] on app-card-role "Brand Ambassador 4I [DATE] 08:00-19:00 (11h) [PERSON_NAME] [PERSON_NAME] [PERSO…" at bounding box center [183, 90] width 61 height 74
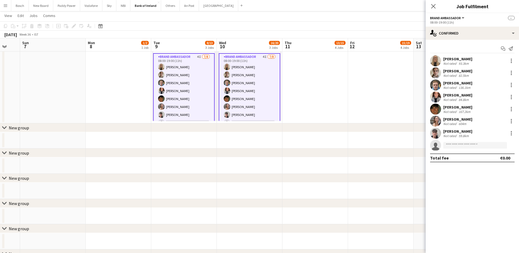
click at [460, 57] on div "[PERSON_NAME]" at bounding box center [457, 59] width 29 height 5
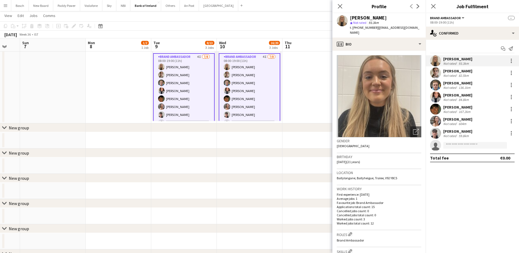
click at [462, 69] on div "[PERSON_NAME]" at bounding box center [457, 71] width 29 height 5
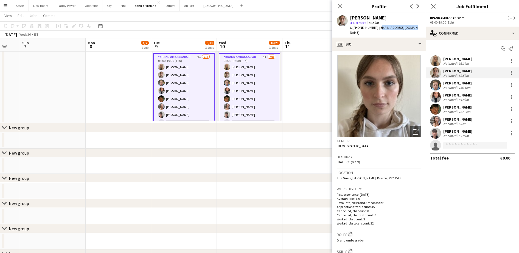
drag, startPoint x: 411, startPoint y: 28, endPoint x: 379, endPoint y: 28, distance: 32.1
click at [379, 28] on span "| [EMAIL_ADDRESS][DOMAIN_NAME]" at bounding box center [384, 30] width 69 height 9
drag, startPoint x: 415, startPoint y: 27, endPoint x: 377, endPoint y: 27, distance: 37.0
click at [377, 27] on div "[PERSON_NAME] star Not rated 82.5km t. [PHONE_NUMBER] | [EMAIL_ADDRESS][DOMAIN_…" at bounding box center [378, 25] width 93 height 24
drag, startPoint x: 377, startPoint y: 27, endPoint x: 382, endPoint y: 27, distance: 4.4
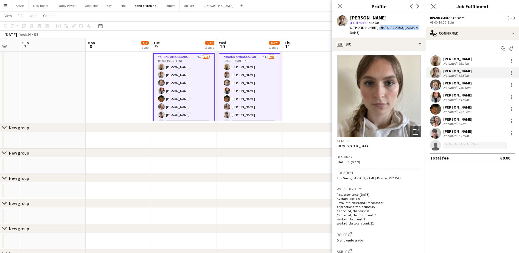
copy span "[EMAIL_ADDRESS][DOMAIN_NAME]"
click at [341, 5] on icon at bounding box center [339, 6] width 5 height 5
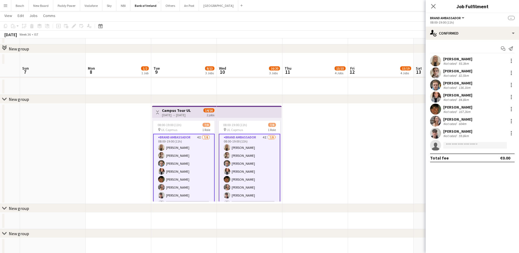
scroll to position [377, 0]
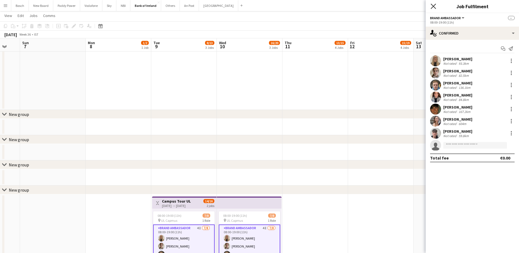
click at [433, 6] on icon at bounding box center [432, 6] width 5 height 5
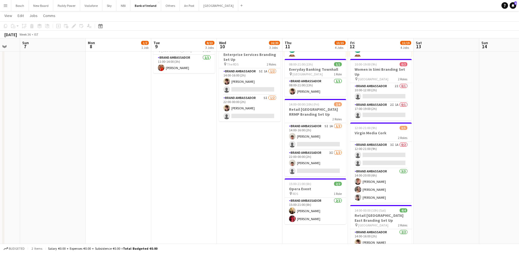
scroll to position [0, 0]
